Goal: Find specific page/section: Find specific page/section

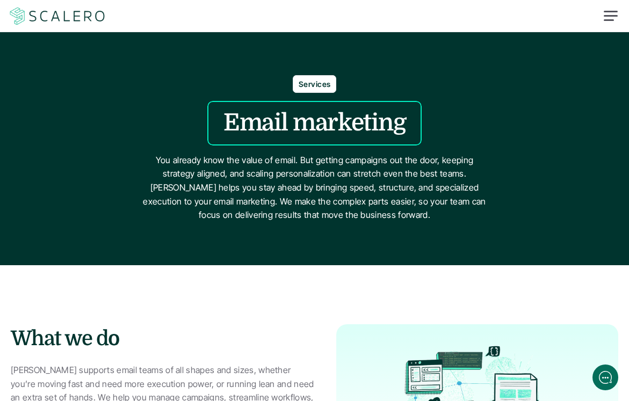
click at [611, 20] on div at bounding box center [609, 20] width 10 height 2
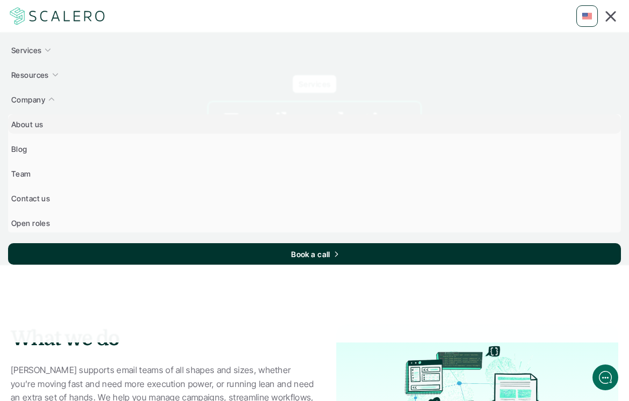
click at [31, 126] on p "About us" at bounding box center [27, 124] width 32 height 11
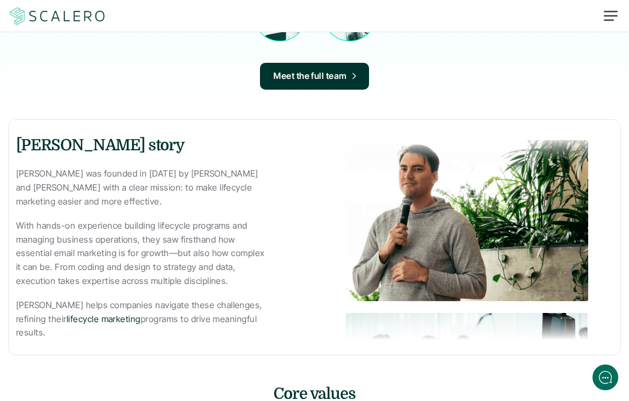
scroll to position [178, 0]
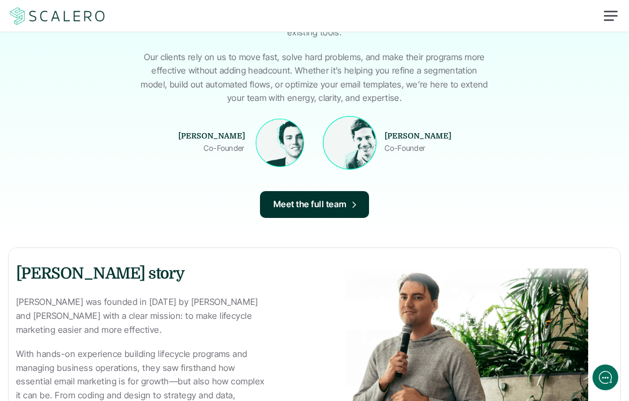
click at [281, 142] on img at bounding box center [280, 143] width 48 height 48
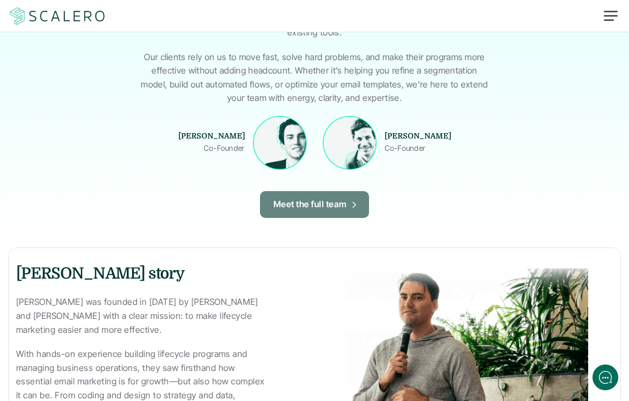
click at [306, 202] on p "Meet the full team" at bounding box center [310, 205] width 74 height 14
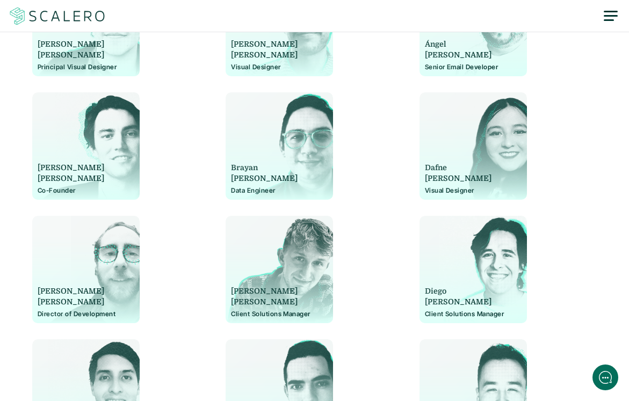
scroll to position [462, 0]
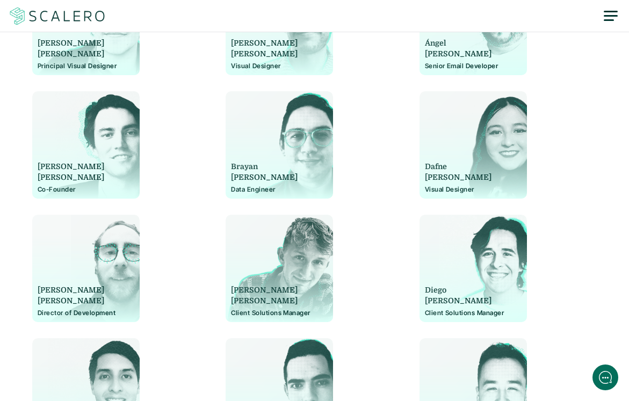
click at [115, 149] on div "[PERSON_NAME] Co-Founder" at bounding box center [86, 150] width 97 height 86
click at [105, 236] on div "[PERSON_NAME] Director of Development" at bounding box center [86, 274] width 97 height 86
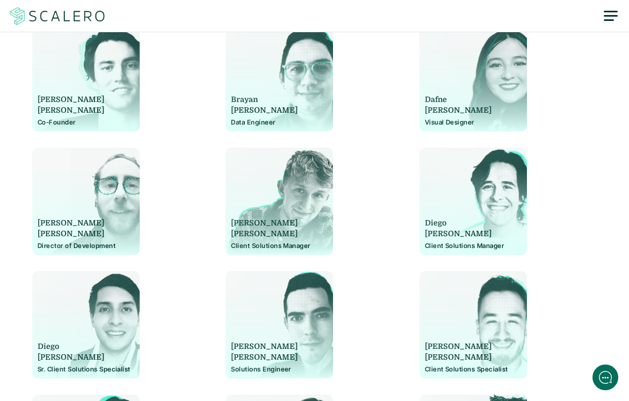
scroll to position [537, 0]
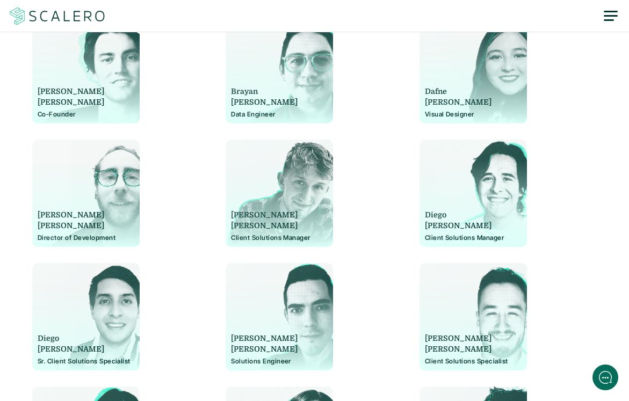
click at [100, 85] on div "[PERSON_NAME] Co-Founder" at bounding box center [86, 75] width 97 height 86
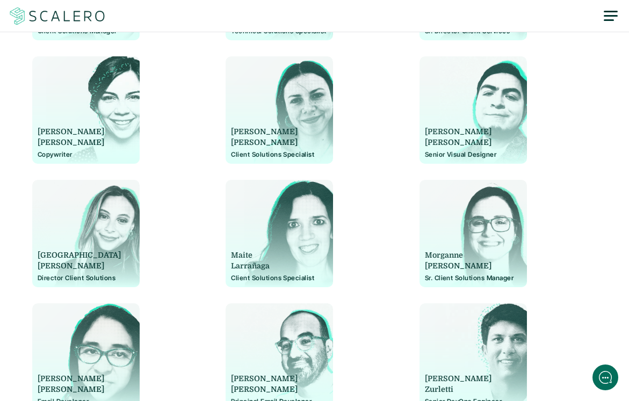
scroll to position [1116, 0]
